Goal: Task Accomplishment & Management: Use online tool/utility

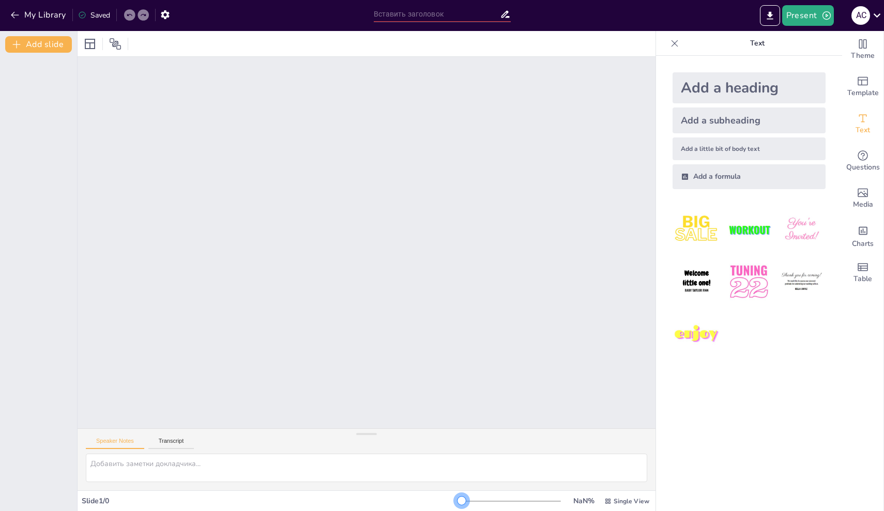
click at [457, 500] on div at bounding box center [461, 501] width 8 height 8
drag, startPoint x: 455, startPoint y: 500, endPoint x: 485, endPoint y: 503, distance: 30.6
click at [485, 503] on div at bounding box center [511, 501] width 99 height 8
click at [683, 100] on div "Add a heading" at bounding box center [748, 87] width 153 height 31
click at [696, 87] on div "Add a heading" at bounding box center [748, 87] width 153 height 31
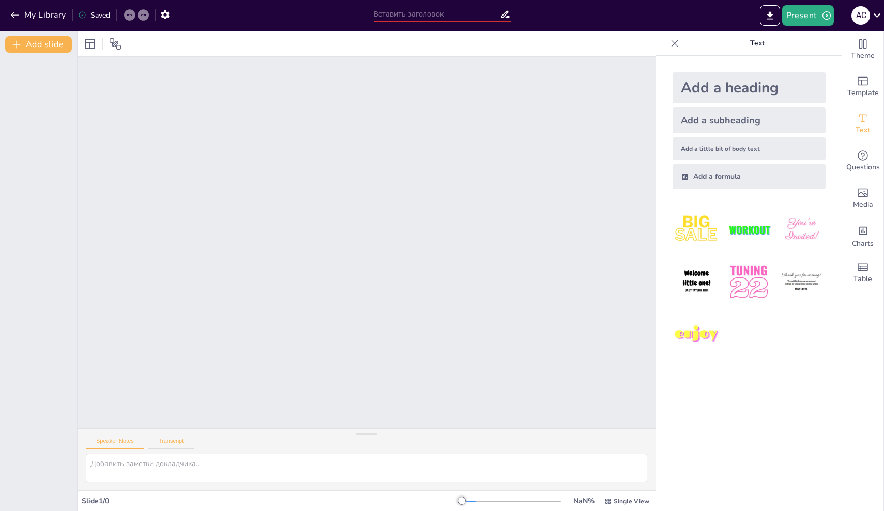
click at [187, 441] on button "Transcript" at bounding box center [171, 443] width 46 height 11
click at [128, 446] on button "Speaker Notes" at bounding box center [115, 443] width 58 height 11
click at [489, 14] on input "text" at bounding box center [437, 14] width 126 height 15
click at [806, 13] on button "Present" at bounding box center [808, 15] width 52 height 21
click at [809, 33] on li "Предварительный просмотр презентации" at bounding box center [860, 38] width 155 height 17
